Goal: Information Seeking & Learning: Learn about a topic

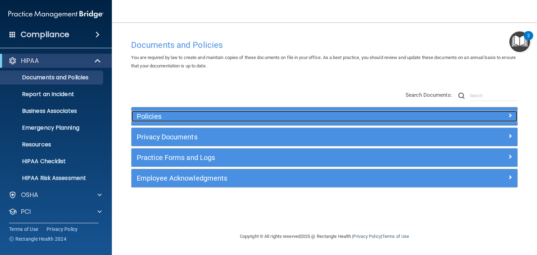
click at [145, 114] on h5 "Policies" at bounding box center [276, 117] width 279 height 8
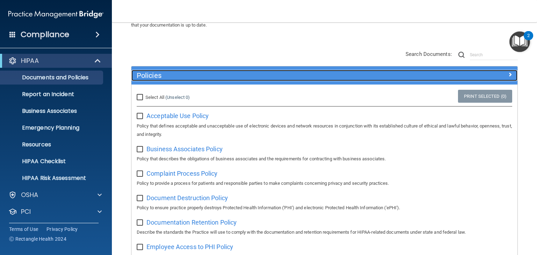
scroll to position [20, 0]
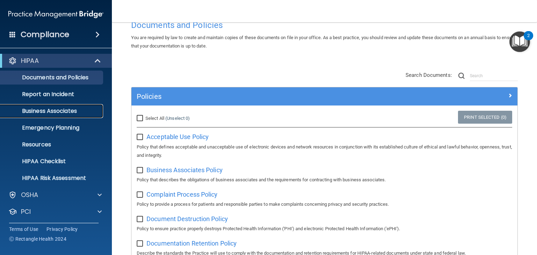
click at [56, 112] on p "Business Associates" at bounding box center [52, 111] width 95 height 7
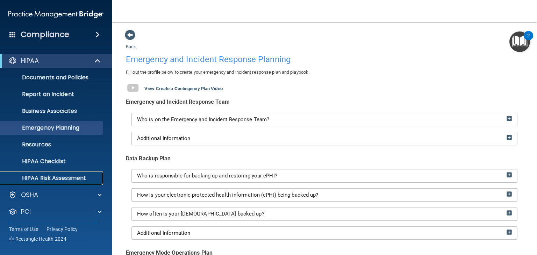
click at [60, 182] on link "HIPAA Risk Assessment" at bounding box center [48, 178] width 110 height 14
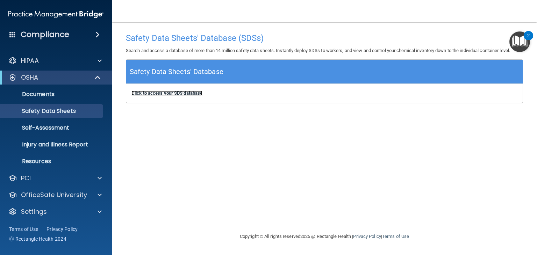
click at [178, 94] on b "Click to access your SDS database" at bounding box center [166, 93] width 71 height 5
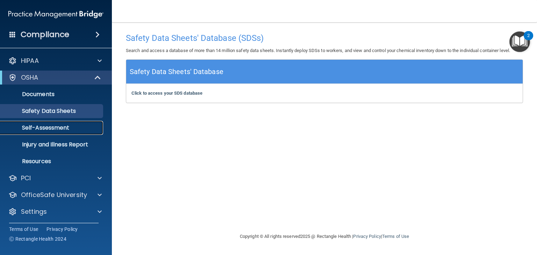
click at [55, 130] on p "Self-Assessment" at bounding box center [52, 128] width 95 height 7
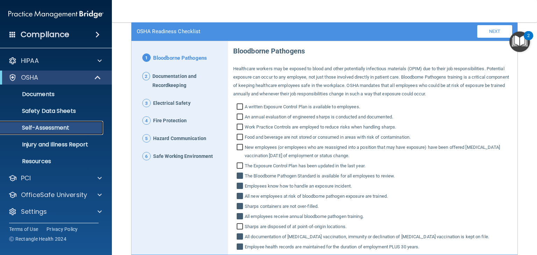
scroll to position [52, 0]
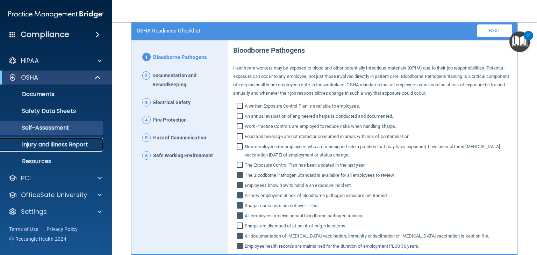
click at [71, 145] on p "Injury and Illness Report" at bounding box center [52, 144] width 95 height 7
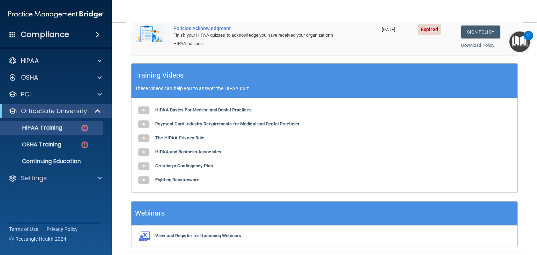
scroll to position [190, 0]
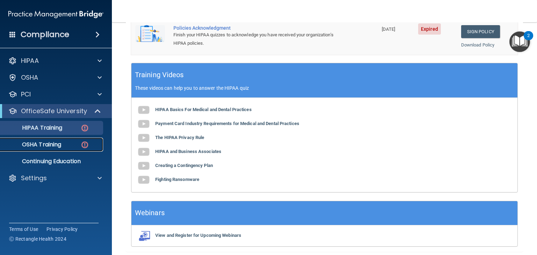
click at [28, 145] on p "OSHA Training" at bounding box center [33, 144] width 57 height 7
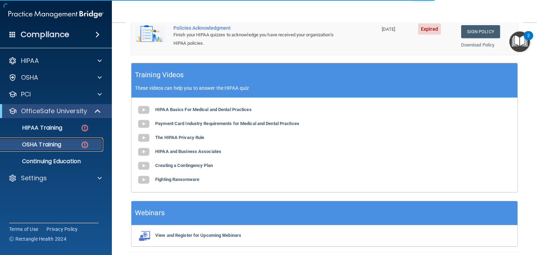
scroll to position [108, 0]
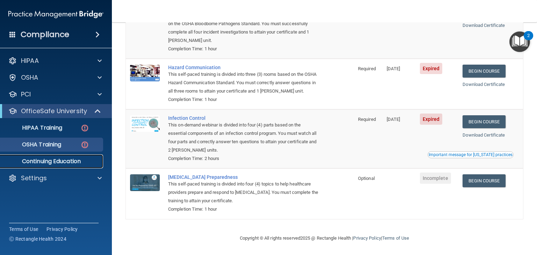
click at [37, 163] on p "Continuing Education" at bounding box center [52, 161] width 95 height 7
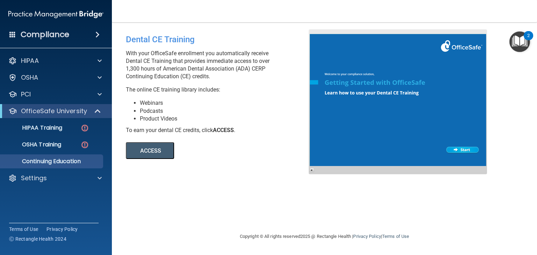
click at [144, 156] on button "ACCESS" at bounding box center [150, 150] width 48 height 17
click at [35, 176] on p "Settings" at bounding box center [34, 178] width 26 height 8
click at [47, 123] on link "HIPAA Training" at bounding box center [48, 128] width 110 height 14
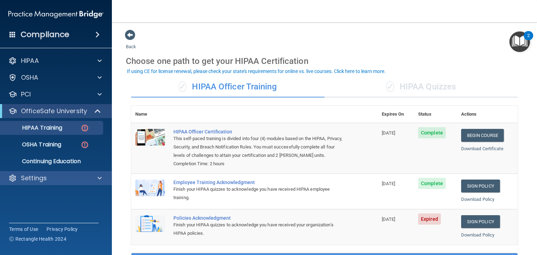
click at [57, 184] on div "Settings" at bounding box center [56, 178] width 112 height 14
click at [50, 177] on div "Settings" at bounding box center [46, 178] width 87 height 8
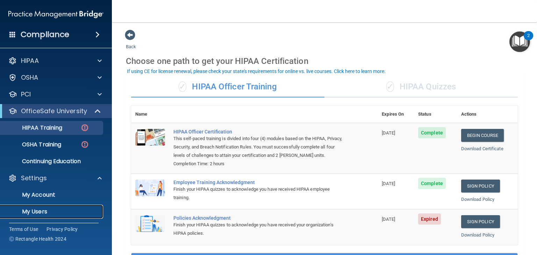
click at [34, 208] on p "My Users" at bounding box center [52, 211] width 95 height 7
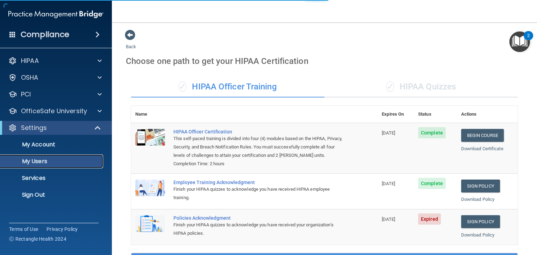
select select "20"
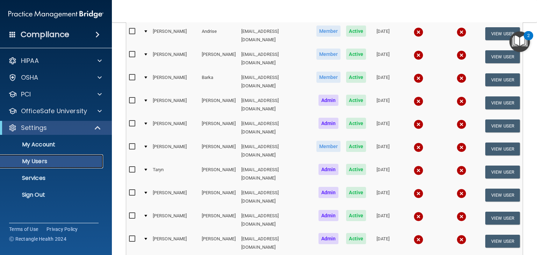
scroll to position [166, 0]
